Goal: Check status: Check status

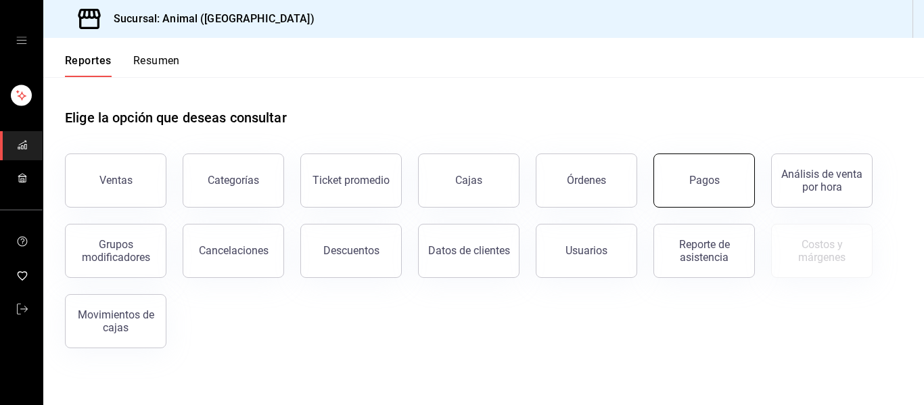
click at [460, 181] on button "Pagos" at bounding box center [703, 181] width 101 height 54
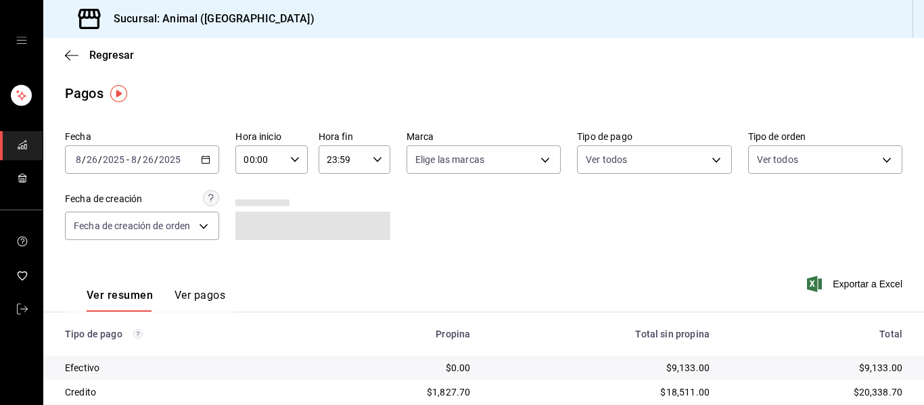
click at [201, 158] on icon "button" at bounding box center [205, 159] width 9 height 9
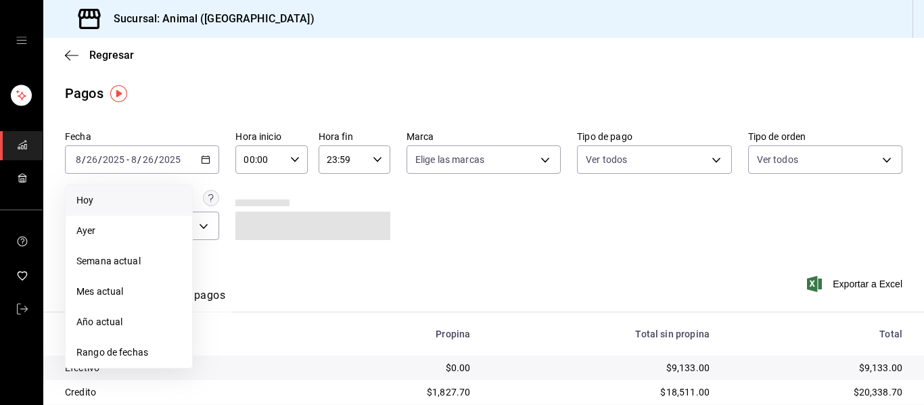
click at [116, 201] on span "Hoy" at bounding box center [128, 200] width 105 height 14
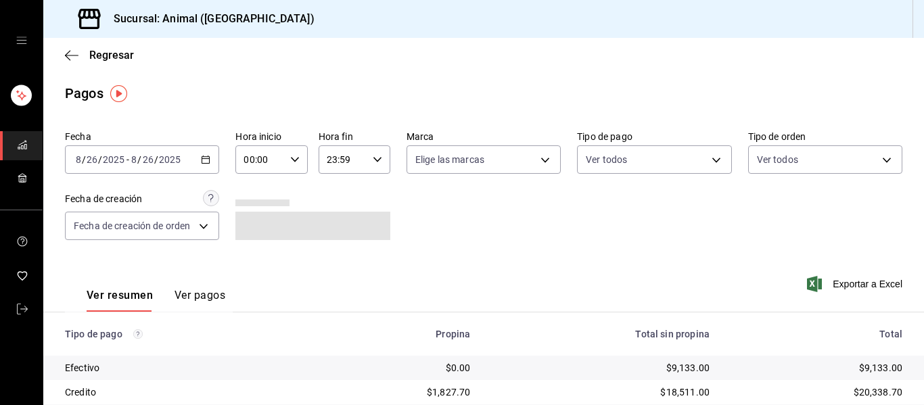
click at [296, 152] on div "00:00 Hora inicio" at bounding box center [271, 159] width 72 height 28
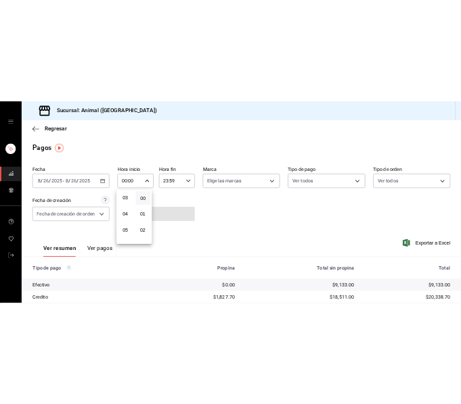
scroll to position [135, 0]
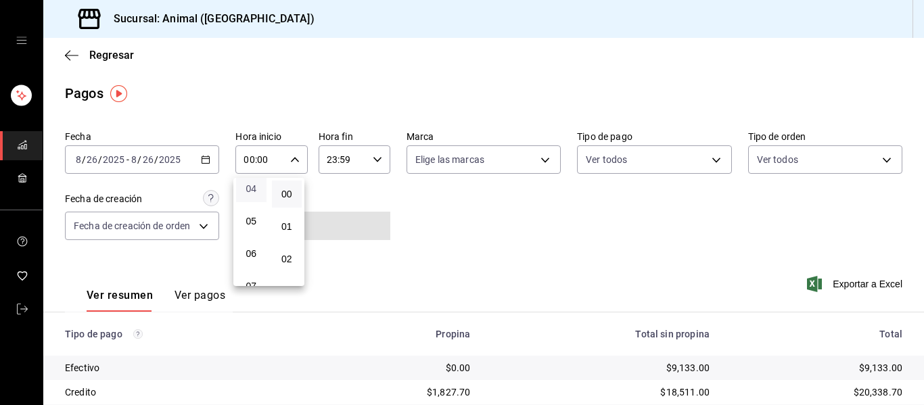
click at [254, 190] on span "04" at bounding box center [251, 188] width 14 height 11
type input "04:00"
click at [406, 183] on div at bounding box center [462, 202] width 924 height 405
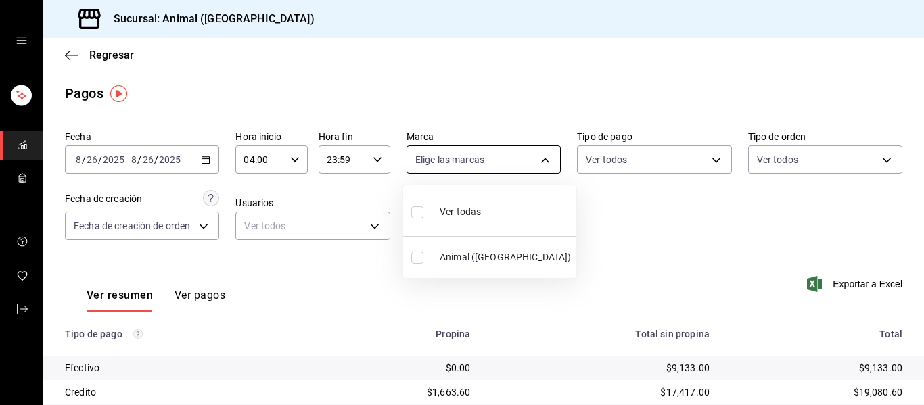
click at [460, 160] on body "Sucursal: Animal ([GEOGRAPHIC_DATA]) Regresar Pagos Fecha [DATE] [DATE] - [DATE…" at bounding box center [462, 202] width 924 height 405
click at [460, 206] on span "Ver todas" at bounding box center [460, 212] width 41 height 14
type input "96838179-8fbb-4073-aae3-1789726318c8"
checkbox input "true"
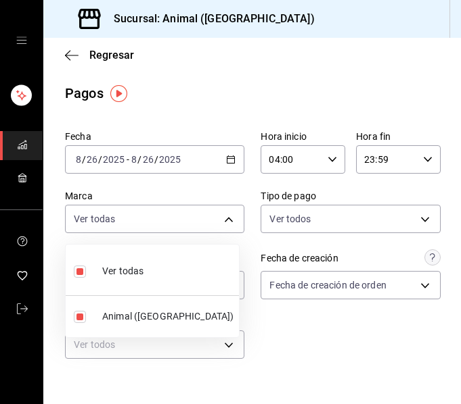
click at [241, 249] on div at bounding box center [230, 202] width 461 height 404
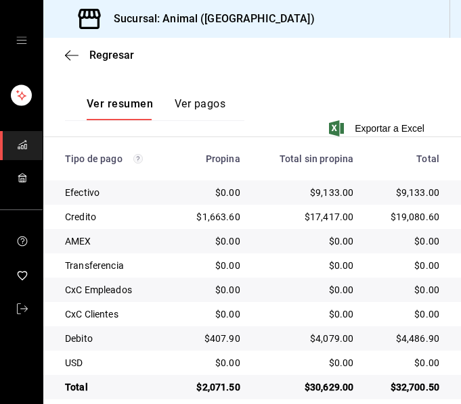
scroll to position [328, 0]
